Goal: Task Accomplishment & Management: Use online tool/utility

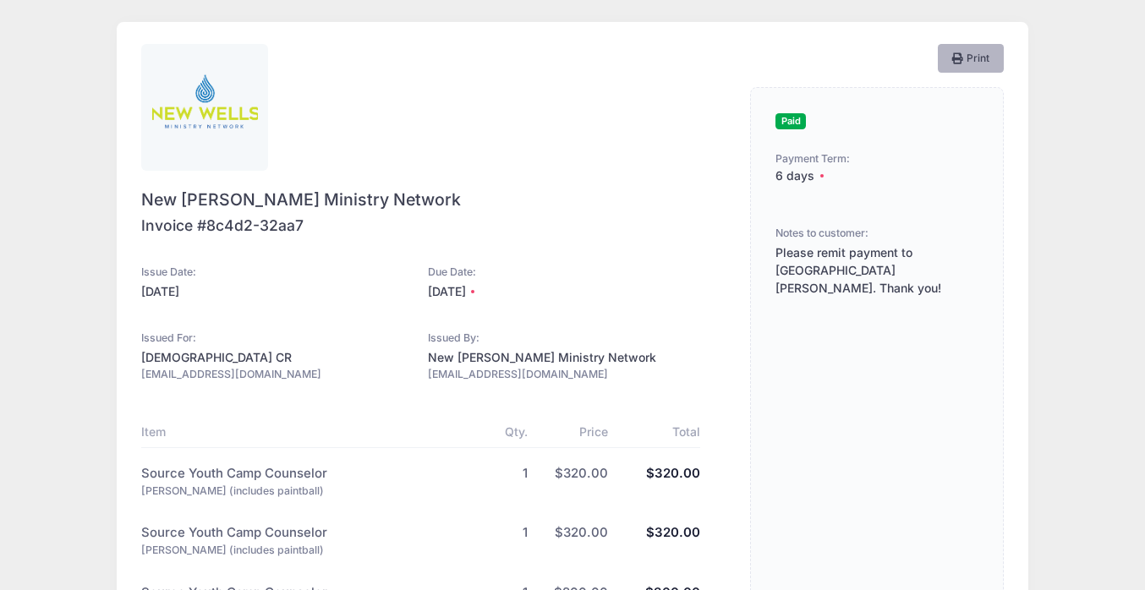
click at [957, 59] on icon "button" at bounding box center [959, 59] width 14 height 0
click at [798, 116] on span "Paid" at bounding box center [791, 121] width 30 height 16
click at [818, 173] on div "6 days" at bounding box center [877, 176] width 203 height 18
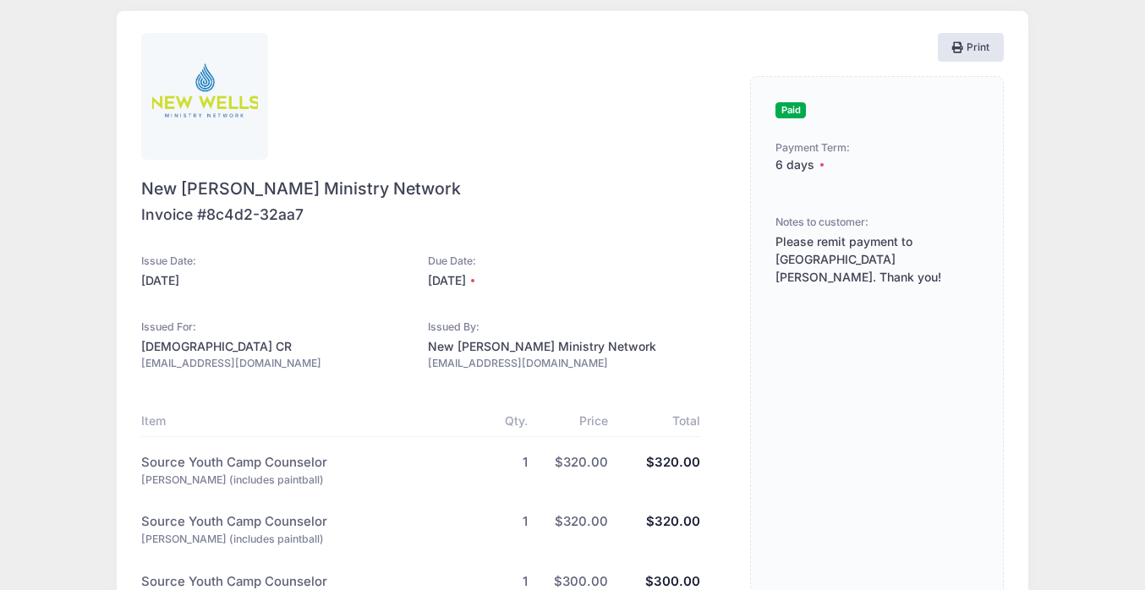
scroll to position [10, 0]
drag, startPoint x: 303, startPoint y: 212, endPoint x: 139, endPoint y: 212, distance: 164.1
click at [139, 212] on div "New [PERSON_NAME] Ministry Network Invoice #8c4d2-32aa7 Issue Date: [DATE]" at bounding box center [573, 419] width 912 height 815
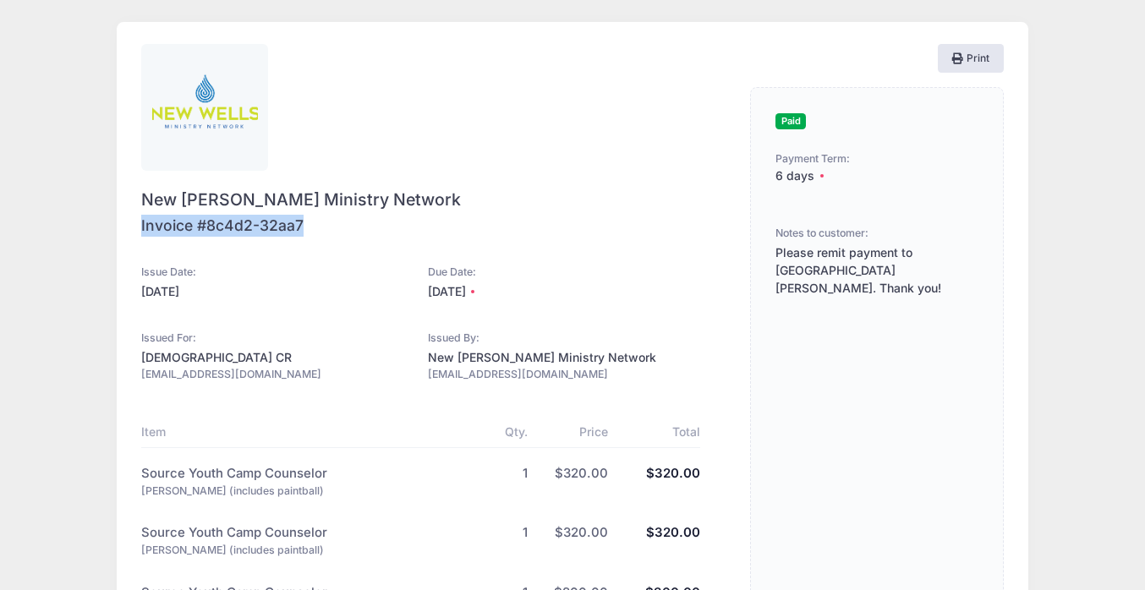
copy div "Invoice #8c4d2-32aa7"
